Goal: Transaction & Acquisition: Purchase product/service

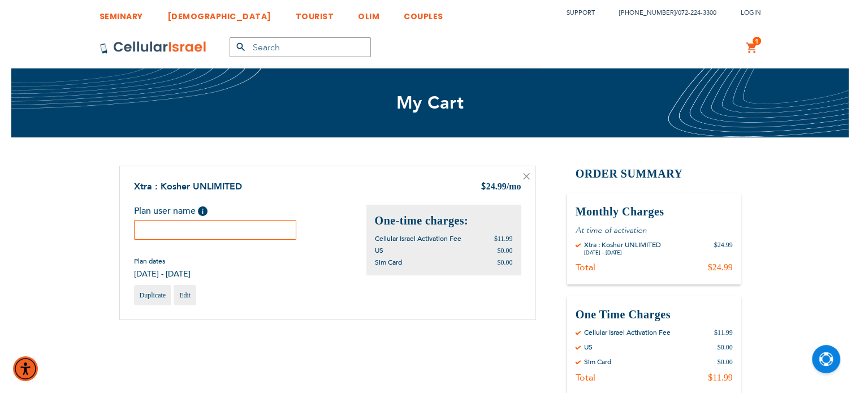
click at [187, 228] on input "text" at bounding box center [215, 230] width 163 height 20
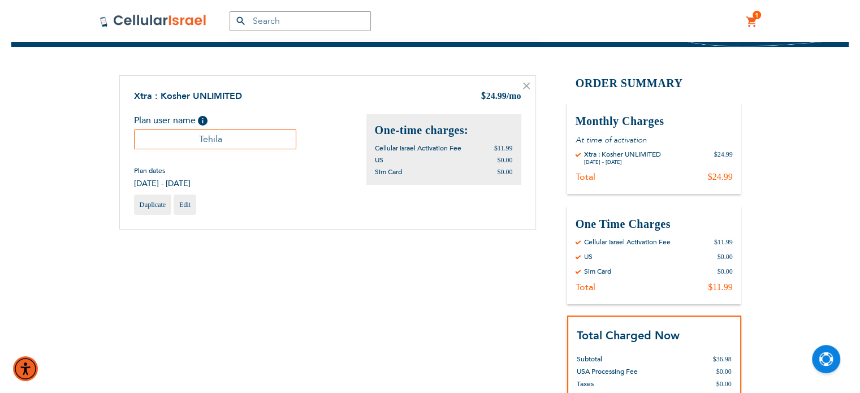
scroll to position [156, 0]
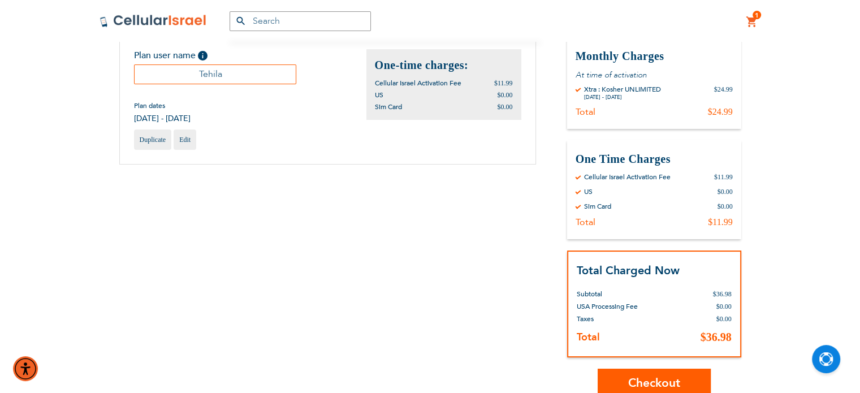
type input "Tehila"
click at [645, 375] on span "Checkout" at bounding box center [654, 383] width 52 height 16
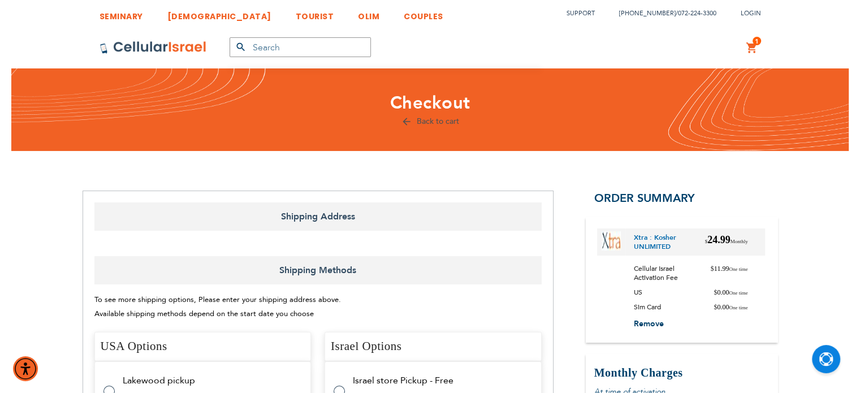
select select "US"
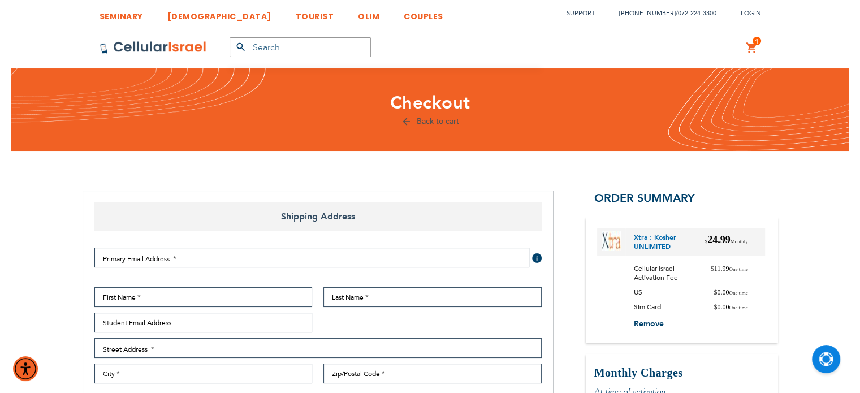
click at [248, 307] on div "First Name Last Name Student Email Address Street Address Street Address: Line …" at bounding box center [318, 374] width 459 height 174
click at [248, 305] on input "First Name" at bounding box center [203, 297] width 218 height 20
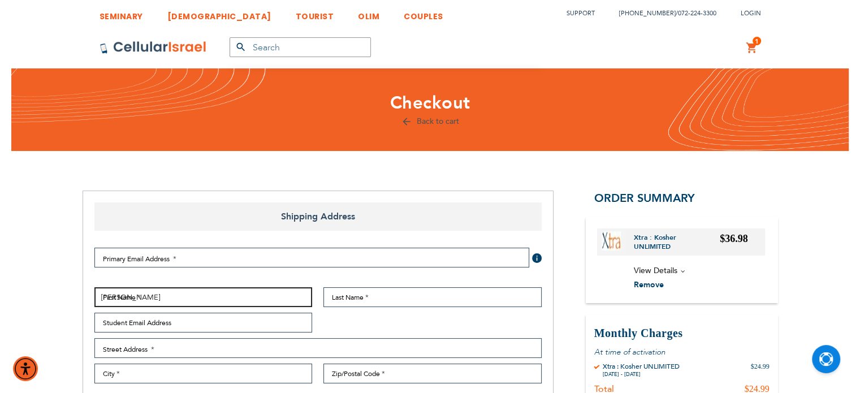
type input "[PERSON_NAME]"
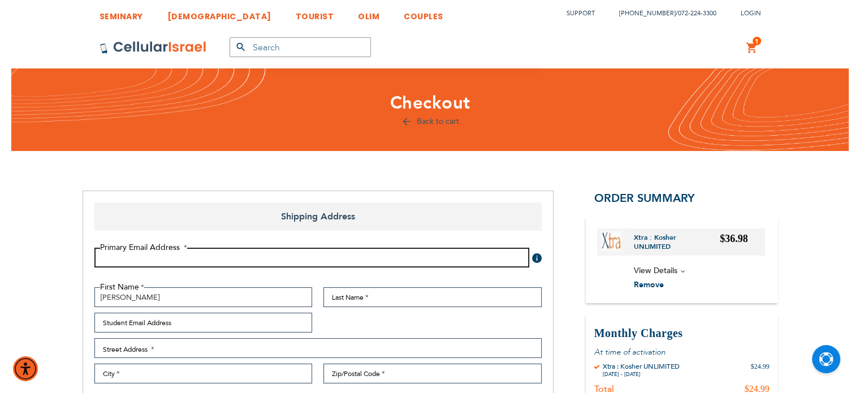
click at [287, 258] on input "Email Address" at bounding box center [311, 258] width 435 height 20
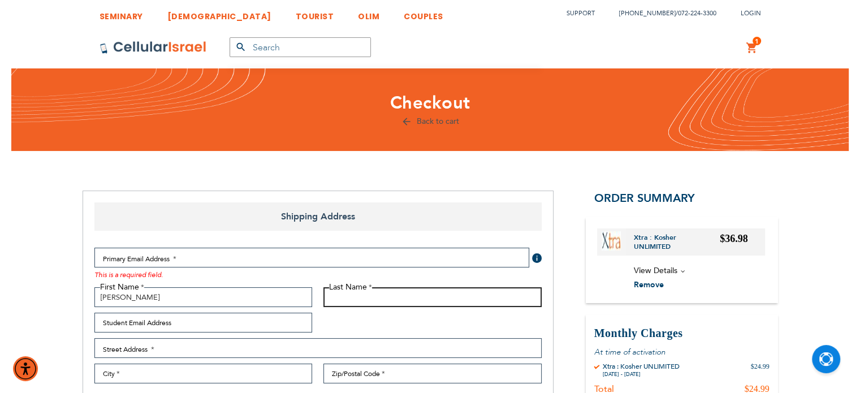
click at [347, 303] on input "Last Name" at bounding box center [433, 297] width 218 height 20
type input "Khakshoor"
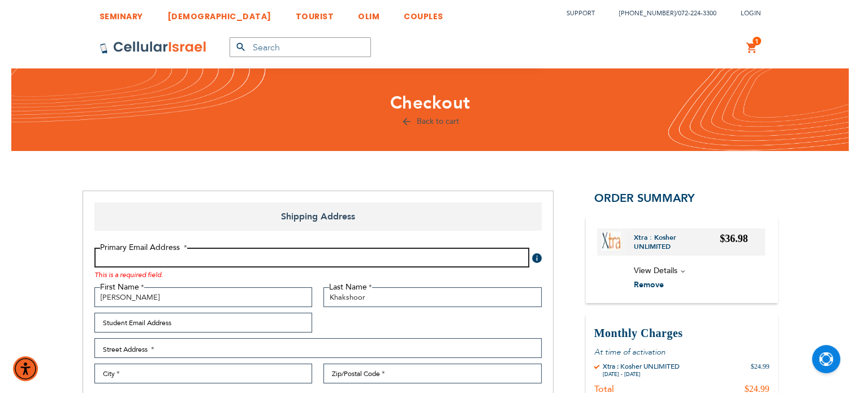
click at [137, 261] on input "Email Address" at bounding box center [311, 258] width 435 height 20
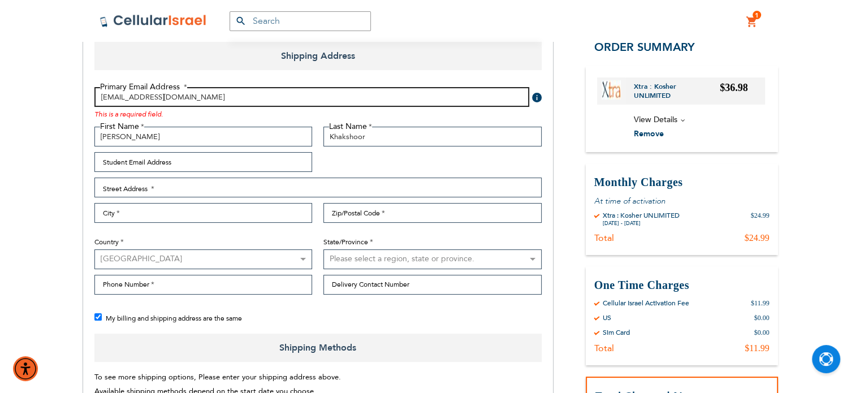
scroll to position [215, 0]
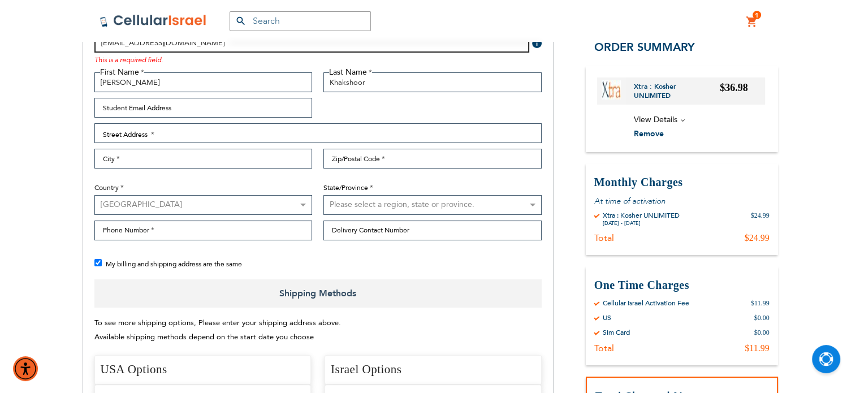
type input "[EMAIL_ADDRESS][DOMAIN_NAME]"
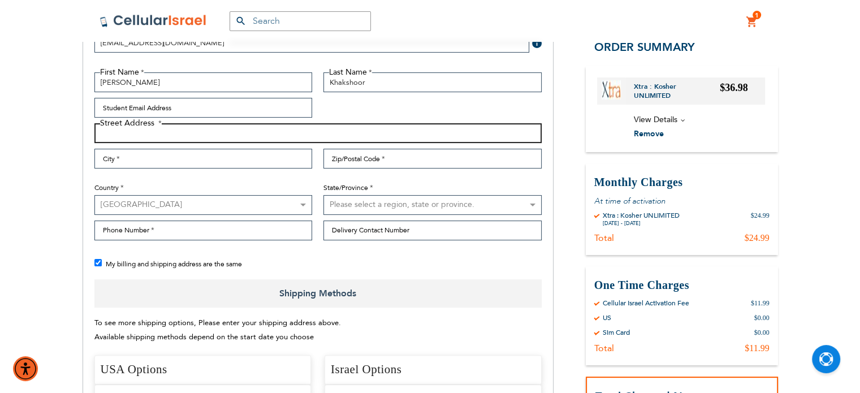
click at [159, 134] on input "Street Address: Line 1" at bounding box center [317, 133] width 447 height 20
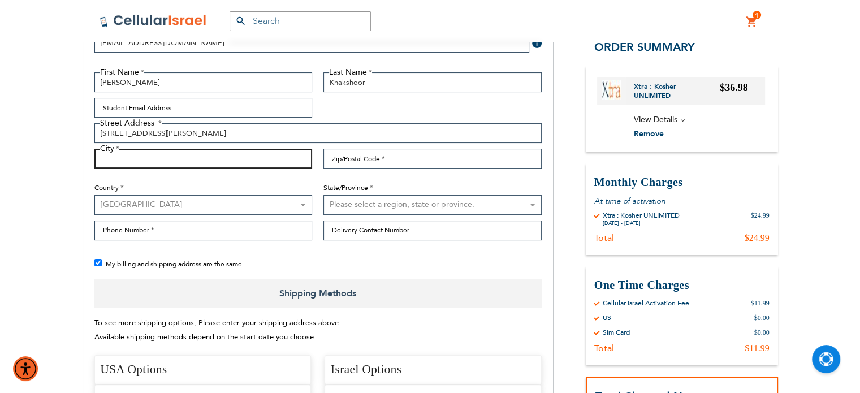
click at [170, 152] on input "City" at bounding box center [203, 159] width 218 height 20
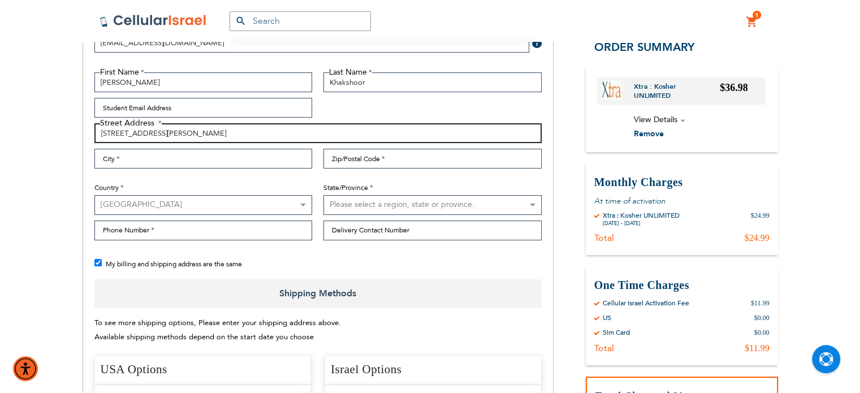
click at [197, 135] on input "[STREET_ADDRESS][PERSON_NAME]" at bounding box center [317, 133] width 447 height 20
type input "[STREET_ADDRESS][PERSON_NAME]"
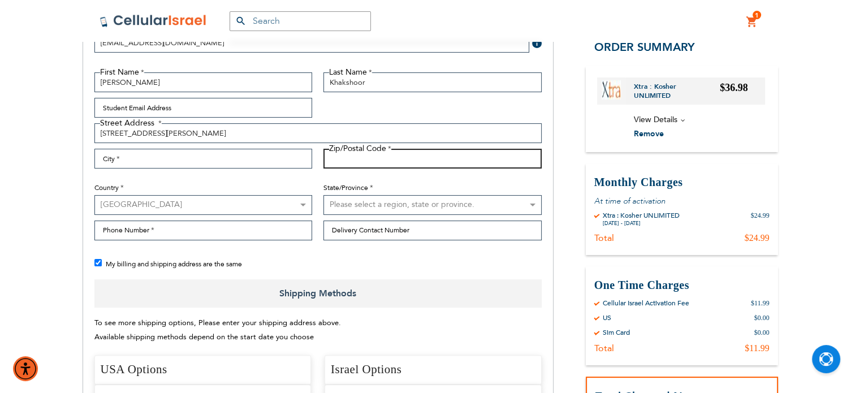
click at [346, 156] on input "Zip/Postal Code" at bounding box center [433, 159] width 218 height 20
type input "90024"
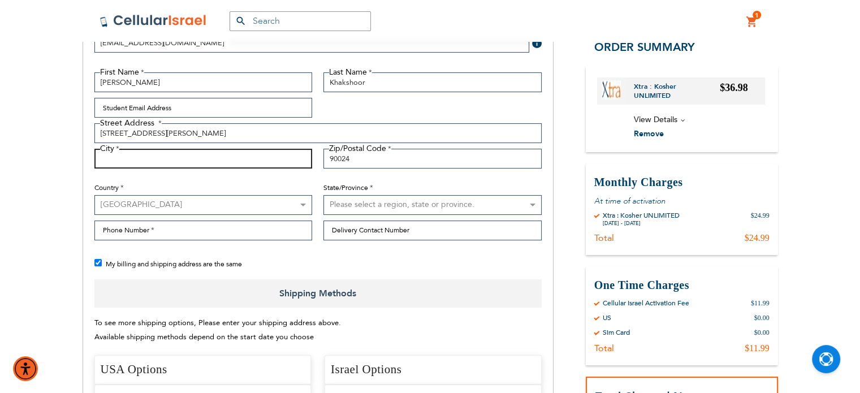
click at [204, 161] on input "City" at bounding box center [203, 159] width 218 height 20
type input "[GEOGRAPHIC_DATA]"
click at [378, 200] on select "Please select a region, state or province. [US_STATE] [US_STATE] [US_STATE] [US…" at bounding box center [433, 205] width 218 height 20
select select "12"
click at [324, 195] on select "Please select a region, state or province. [US_STATE] [US_STATE] [US_STATE] [US…" at bounding box center [433, 205] width 218 height 20
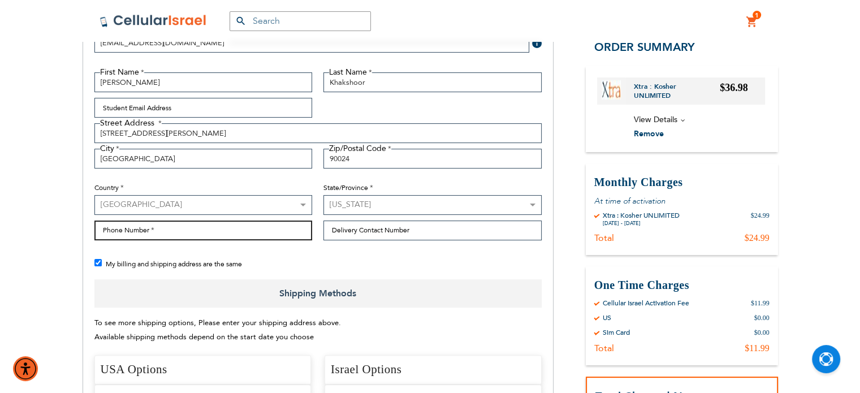
click at [200, 236] on input "Phone Number" at bounding box center [203, 231] width 218 height 20
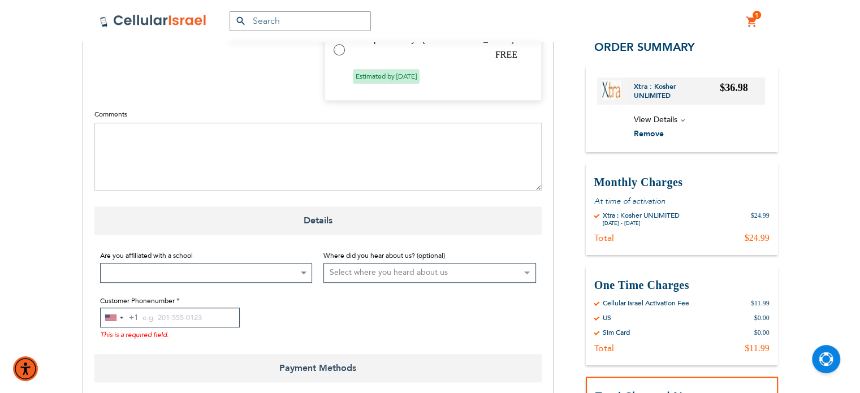
scroll to position [848, 0]
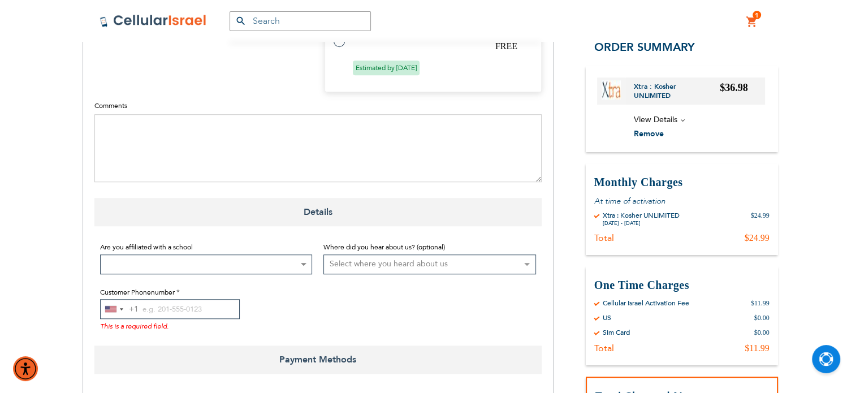
type input "3106514468"
click at [204, 261] on span at bounding box center [206, 265] width 213 height 20
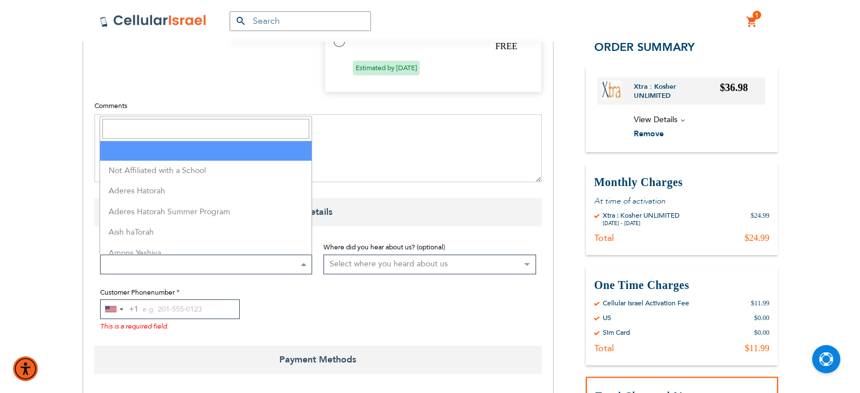
click at [196, 126] on input "Search" at bounding box center [205, 129] width 207 height 20
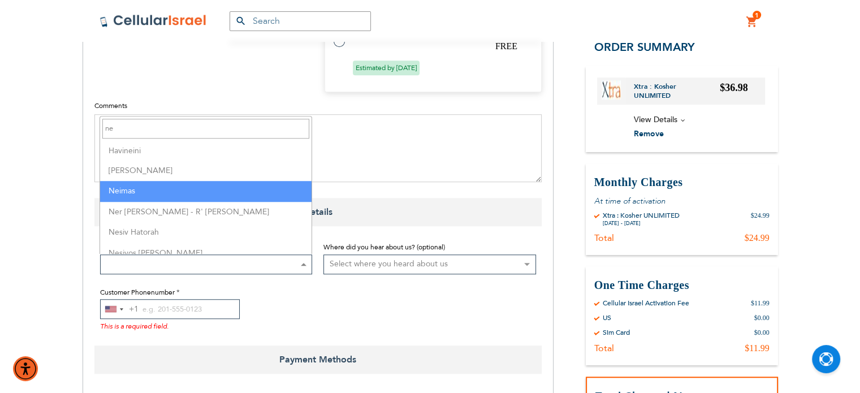
type input "ne"
select select "222"
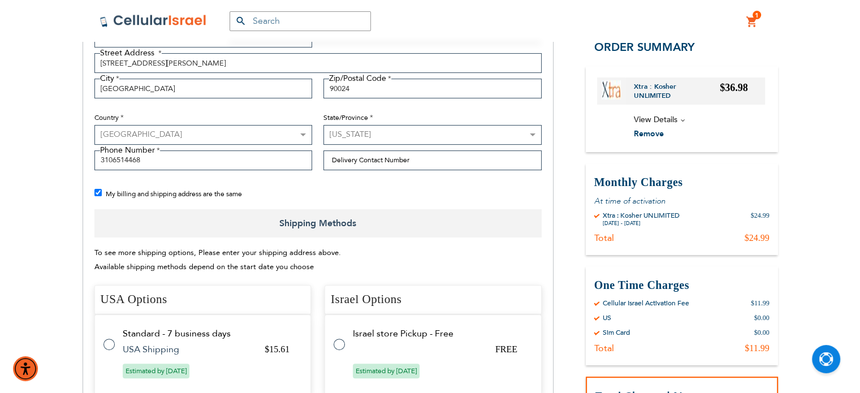
scroll to position [271, 0]
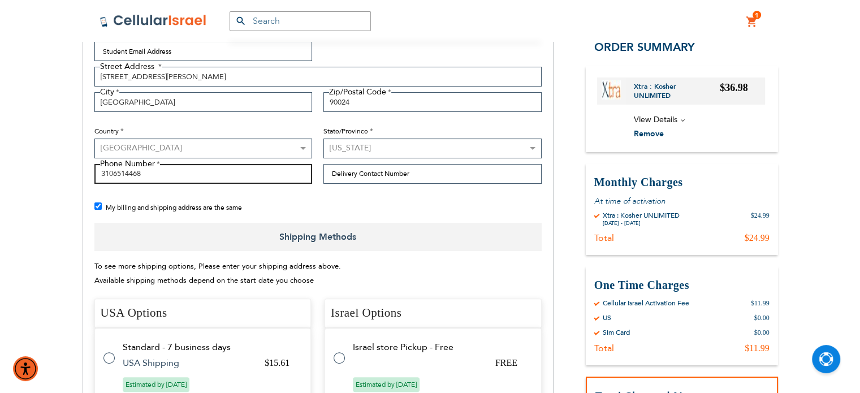
click at [120, 174] on input "3106514468" at bounding box center [203, 174] width 218 height 20
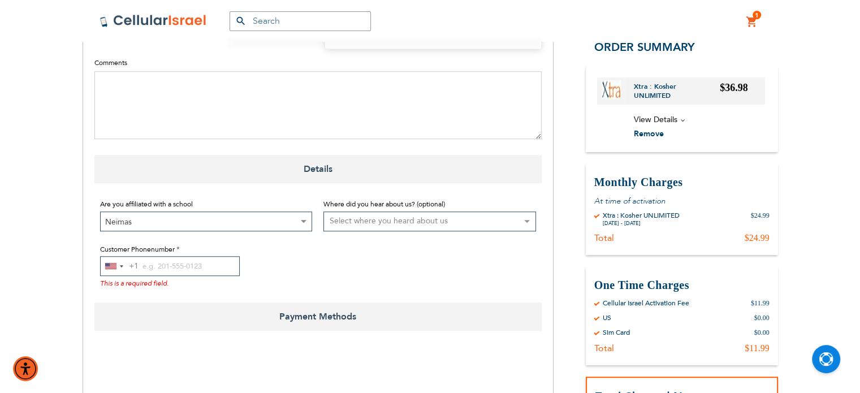
scroll to position [896, 0]
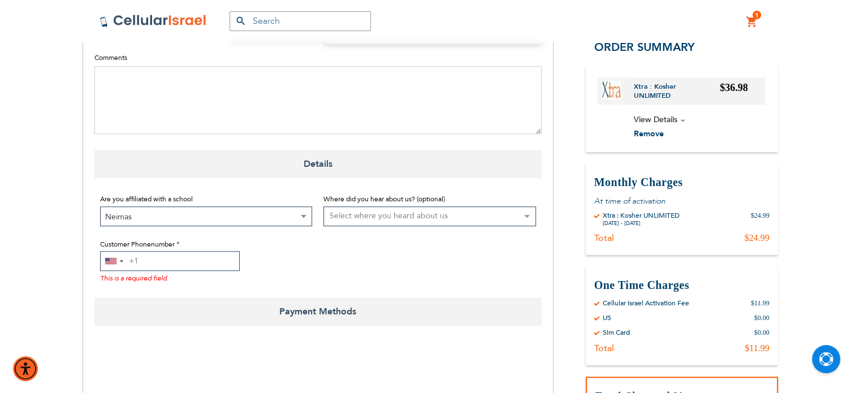
click at [163, 262] on input "Customer Phonenumber" at bounding box center [170, 261] width 140 height 20
paste input "3106514468"
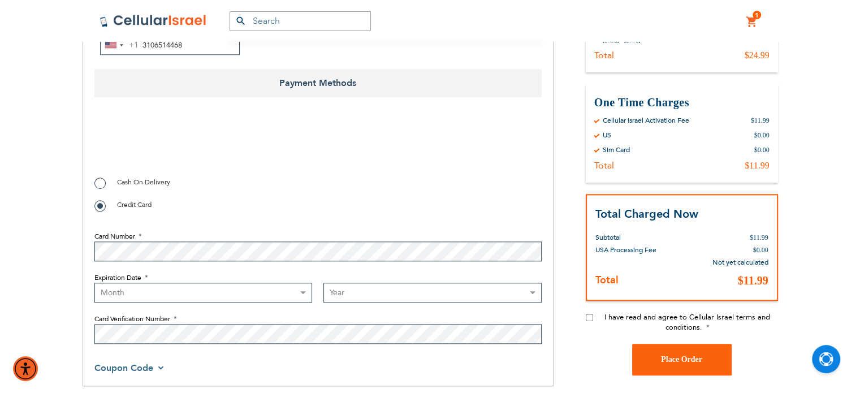
scroll to position [1115, 0]
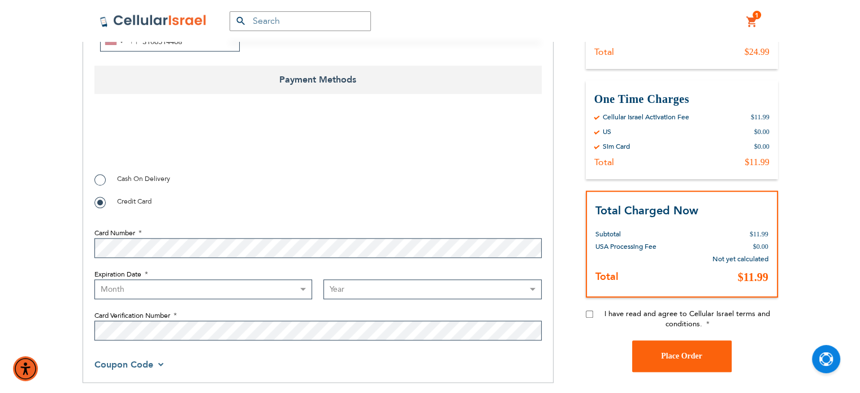
type input "3106514468"
click at [589, 316] on input "I have read and agree to Cellular Israel terms and conditions." at bounding box center [589, 313] width 7 height 7
checkbox input "true"
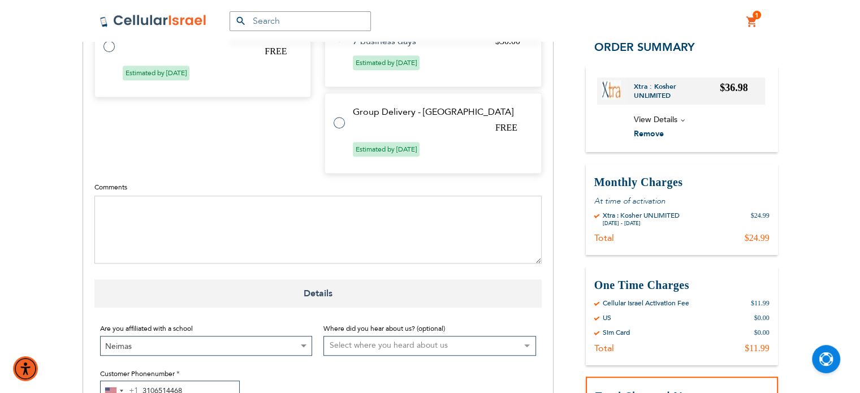
scroll to position [756, 0]
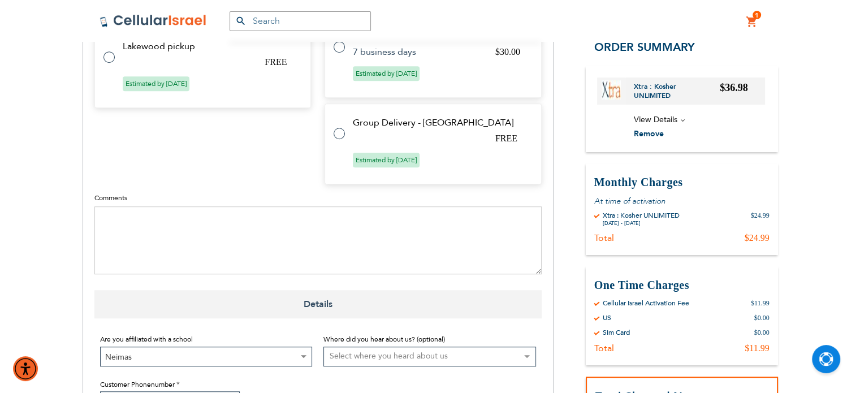
click at [344, 131] on tr "Group Delivery - [GEOGRAPHIC_DATA] FREE Estimated by [DATE]" at bounding box center [433, 143] width 217 height 81
radio input "true"
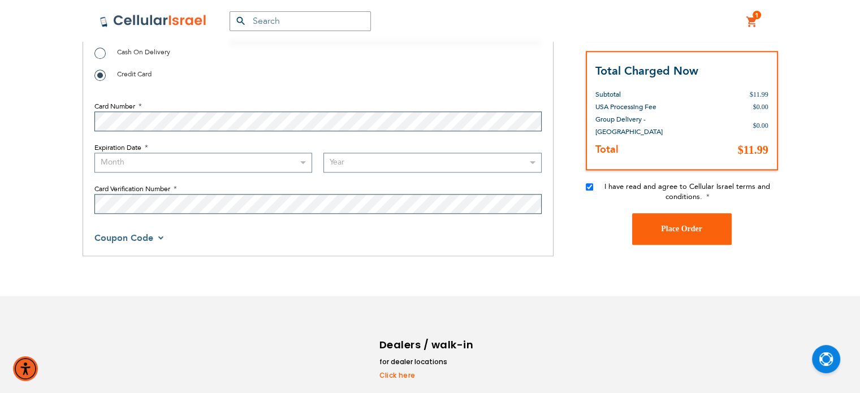
scroll to position [1218, 0]
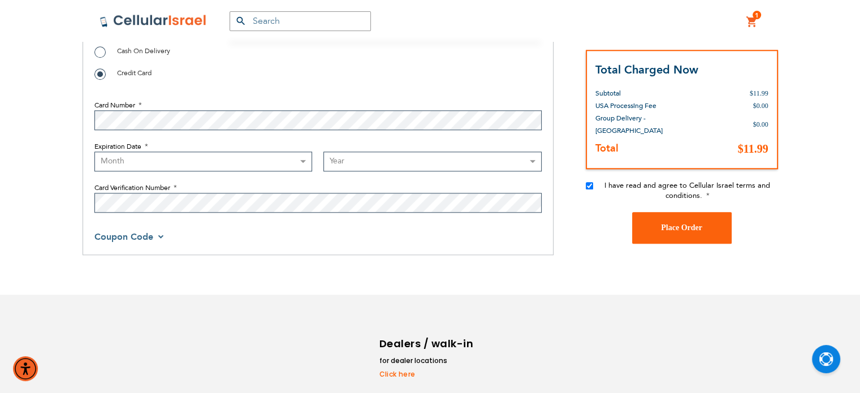
click at [150, 54] on span "Cash On Delivery" at bounding box center [143, 50] width 53 height 9
radio input "true"
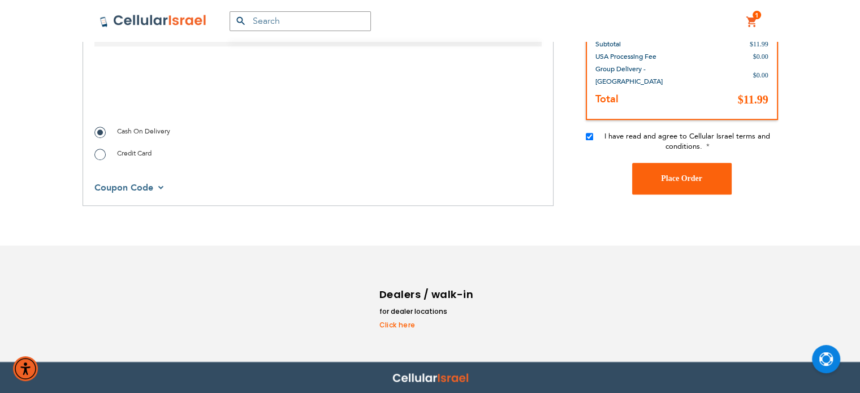
click at [123, 154] on span "Credit Card" at bounding box center [134, 153] width 34 height 9
radio input "true"
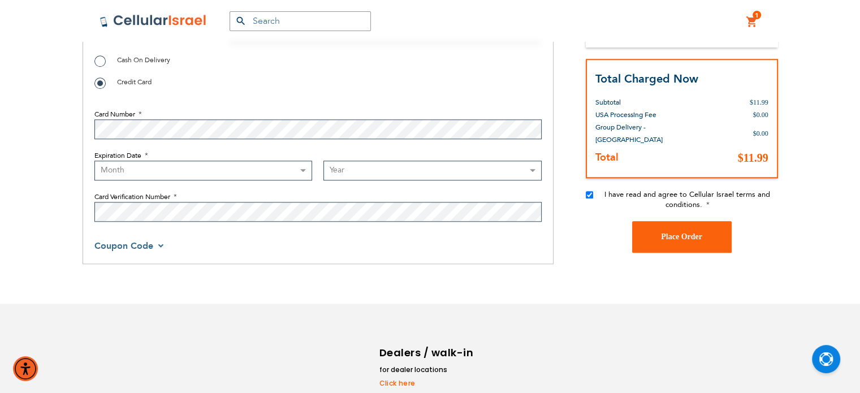
scroll to position [1210, 0]
click at [287, 173] on select "Month [DATE] - [DATE] - [DATE] - [DATE] - [DATE] - [DATE] - [DATE] - [DATE] - […" at bounding box center [203, 170] width 218 height 20
select select "5"
click at [94, 160] on select "Month [DATE] - [DATE] - [DATE] - [DATE] - [DATE] - [DATE] - [DATE] - [DATE] - […" at bounding box center [203, 170] width 218 height 20
click at [360, 174] on select "Year [DATE] 2026 2027 2028 2029 2030 2031 2032 2033 2034 2035 2036 2037 2038 20…" at bounding box center [433, 170] width 218 height 20
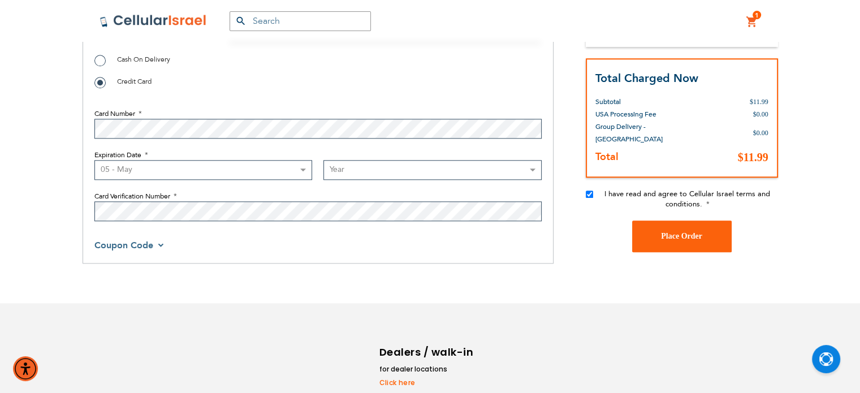
select select "2027"
click at [324, 160] on select "Year [DATE] 2026 2027 2028 2029 2030 2031 2032 2033 2034 2035 2036 2037 2038 20…" at bounding box center [433, 170] width 218 height 20
click at [659, 232] on button "Place Order" at bounding box center [682, 237] width 100 height 32
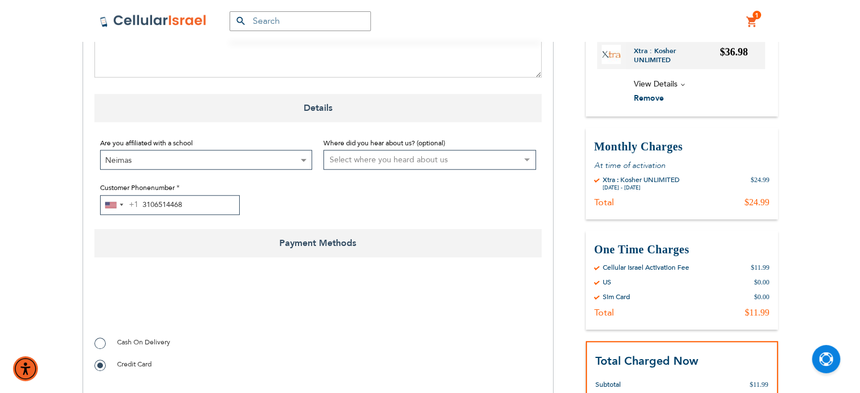
scroll to position [928, 0]
click at [174, 206] on input "3106514468" at bounding box center [170, 205] width 140 height 20
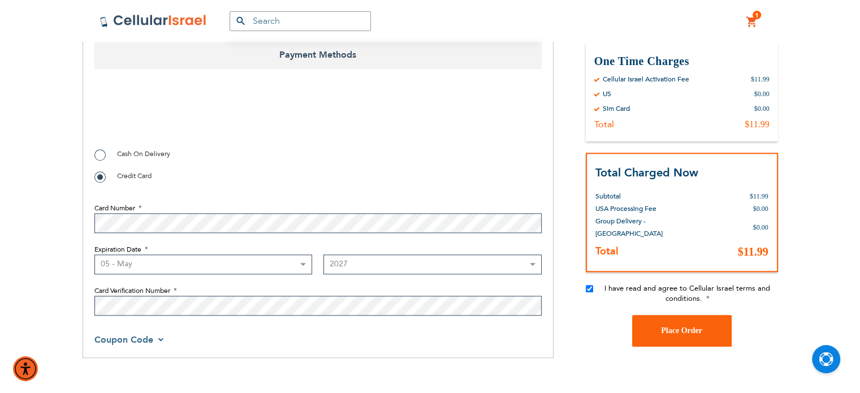
scroll to position [1115, 0]
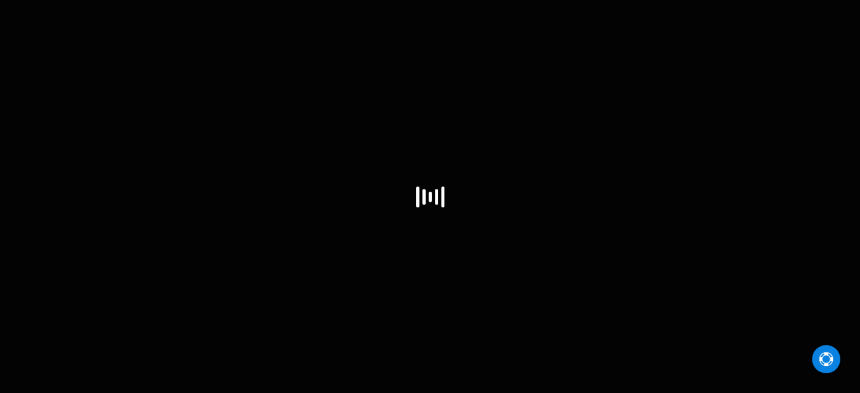
select select "US"
select select "12"
select select "US"
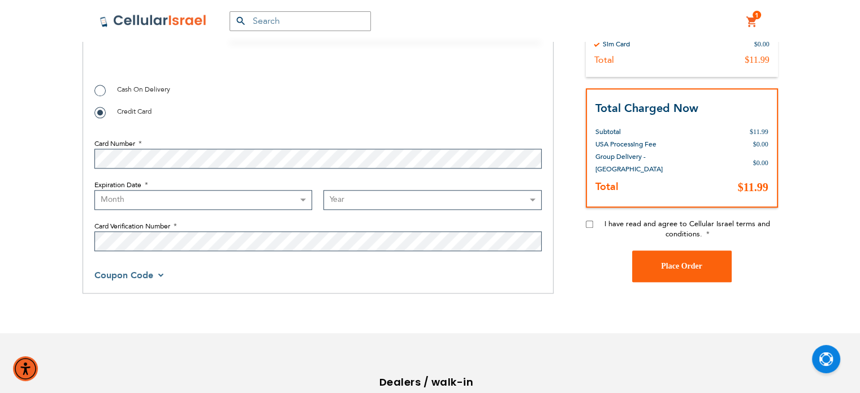
scroll to position [1106, 0]
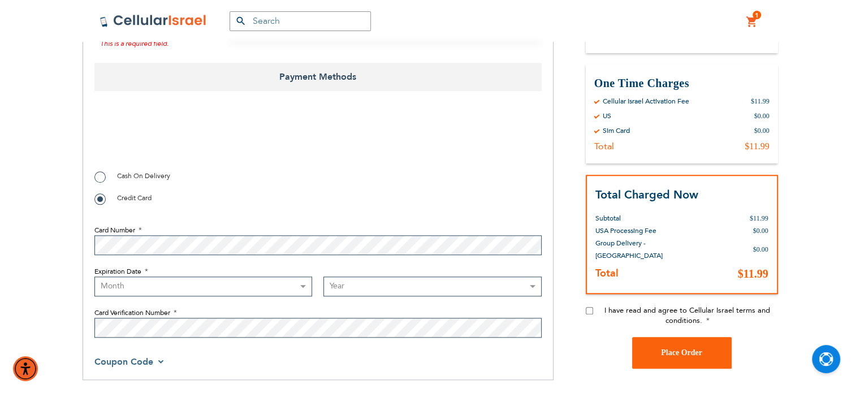
click at [183, 283] on select "Month [DATE] - [DATE] - [DATE] - [DATE] - [DATE] - [DATE] - [DATE] - [DATE] - […" at bounding box center [203, 287] width 218 height 20
select select "5"
click at [94, 277] on select "Month [DATE] - [DATE] - [DATE] - [DATE] - [DATE] - [DATE] - [DATE] - [DATE] - […" at bounding box center [203, 287] width 218 height 20
click at [338, 284] on select "Year [DATE] 2026 2027 2028 2029 2030 2031 2032 2033 2034 2035 2036 2037 2038 20…" at bounding box center [433, 287] width 218 height 20
select select "2027"
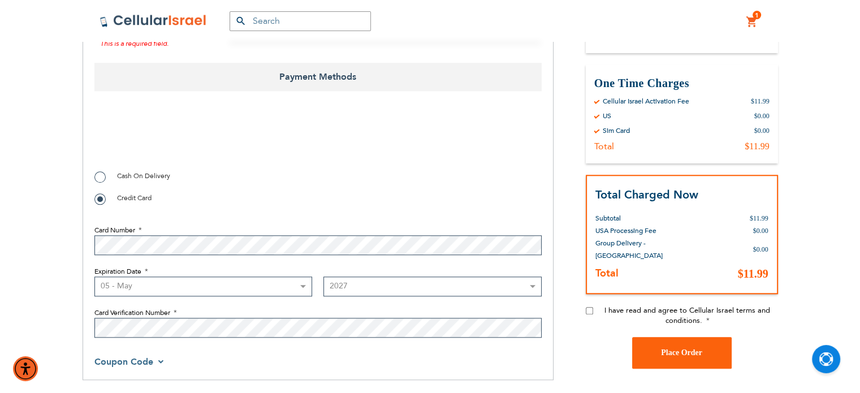
click at [324, 277] on select "Year [DATE] 2026 2027 2028 2029 2030 2031 2032 2033 2034 2035 2036 2037 2038 20…" at bounding box center [433, 287] width 218 height 20
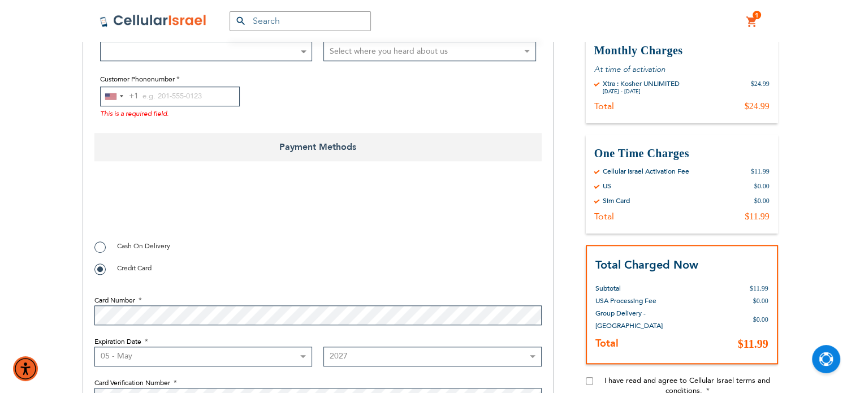
scroll to position [1024, 0]
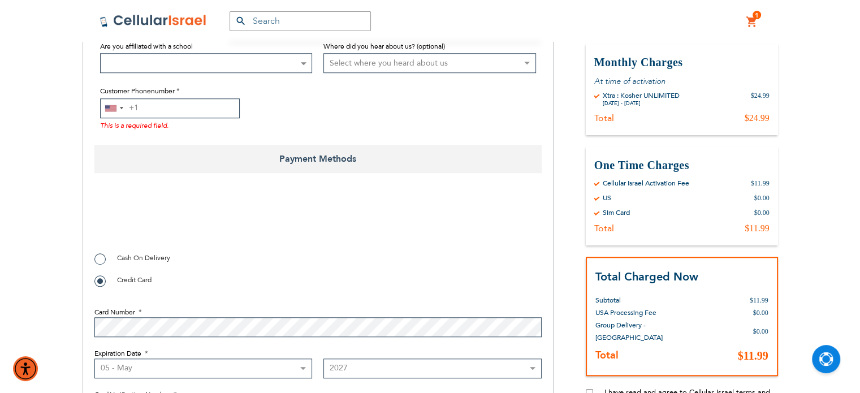
click at [206, 106] on input "Customer Phonenumber" at bounding box center [170, 108] width 140 height 20
paste input "3106514468"
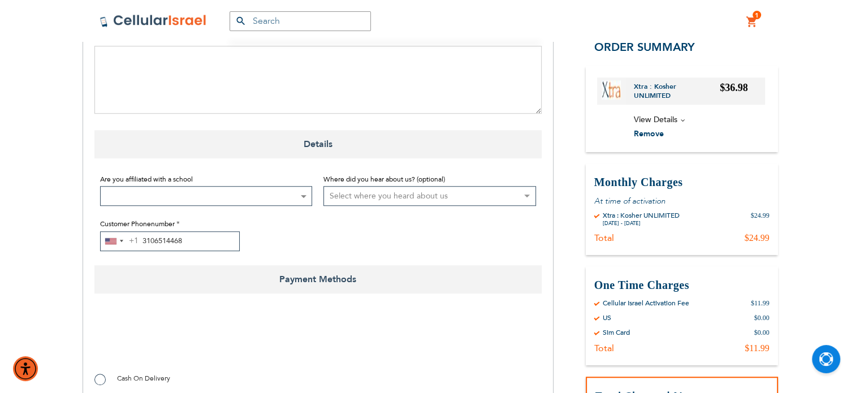
scroll to position [887, 0]
type input "3106514468"
click at [253, 192] on span at bounding box center [206, 199] width 213 height 20
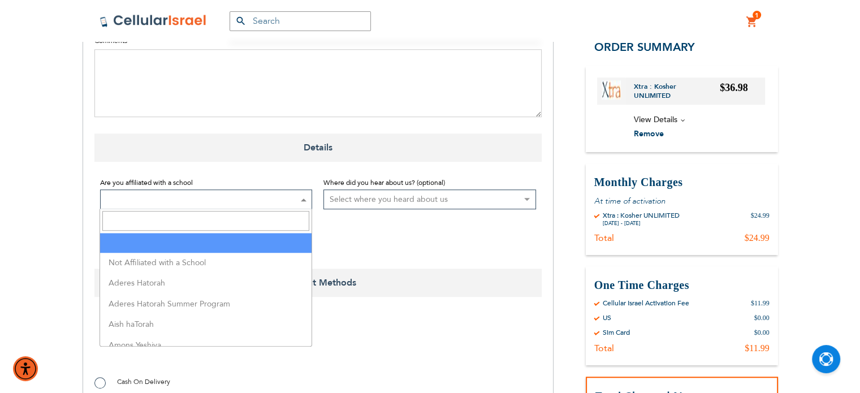
click at [239, 223] on input "Search" at bounding box center [205, 221] width 207 height 20
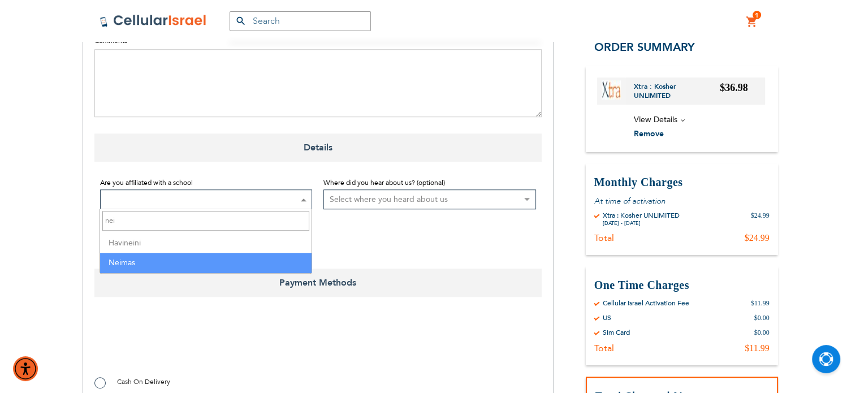
type input "nei"
select select "222"
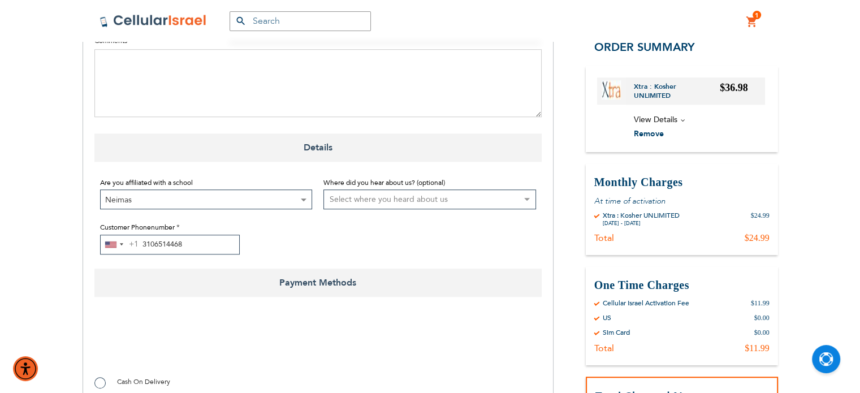
checkbox input "true"
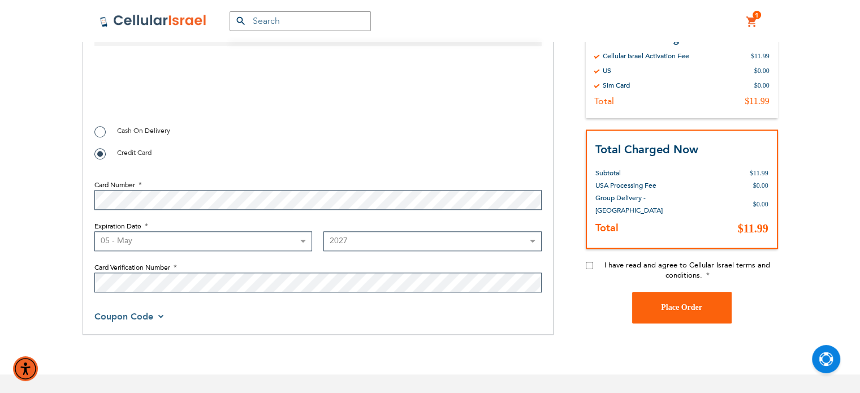
scroll to position [1145, 0]
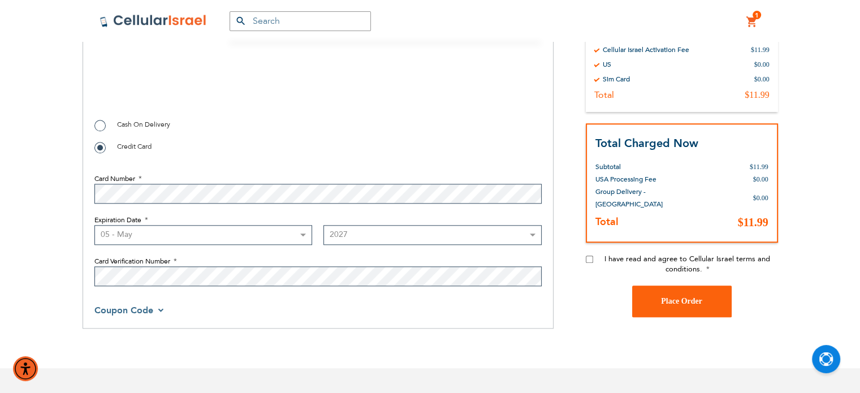
click at [588, 257] on input "I have read and agree to Cellular Israel terms and conditions." at bounding box center [589, 259] width 7 height 7
checkbox input "true"
click at [701, 301] on span "Place Order" at bounding box center [681, 301] width 41 height 8
